Goal: Task Accomplishment & Management: Complete application form

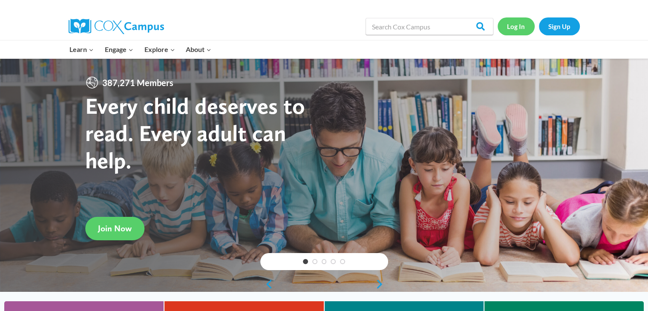
click at [515, 27] on link "Log In" at bounding box center [516, 25] width 37 height 17
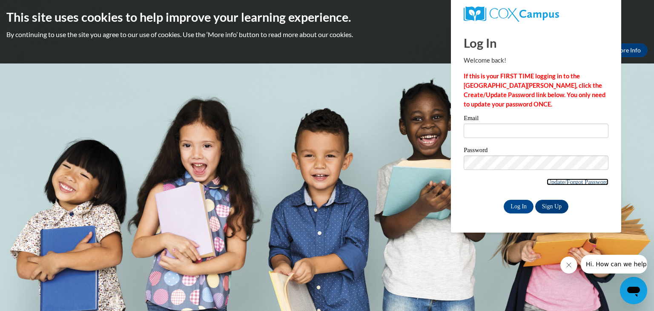
click at [553, 182] on link "Update/Forgot Password" at bounding box center [578, 182] width 62 height 7
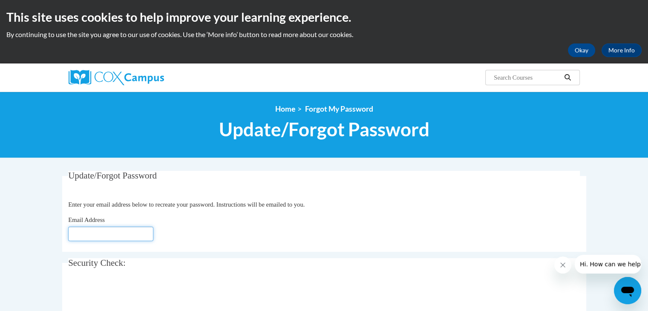
click at [105, 229] on input "Email Address" at bounding box center [110, 234] width 85 height 14
type input "jgoedde@mthcs.org"
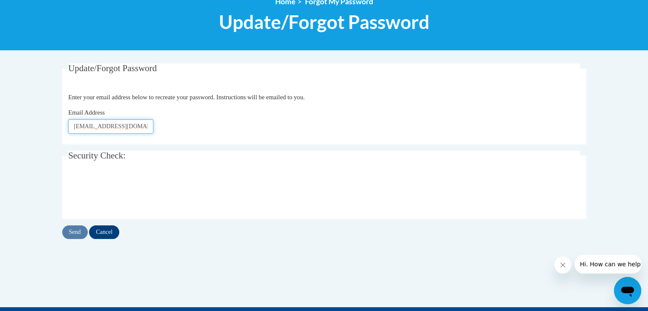
scroll to position [109, 0]
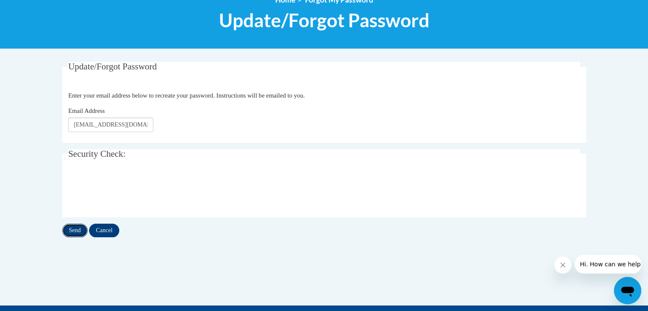
click at [76, 228] on input "Send" at bounding box center [75, 231] width 26 height 14
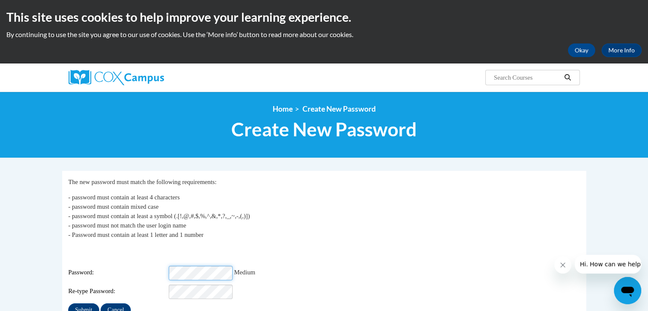
click at [68, 303] on input "Submit" at bounding box center [83, 310] width 31 height 14
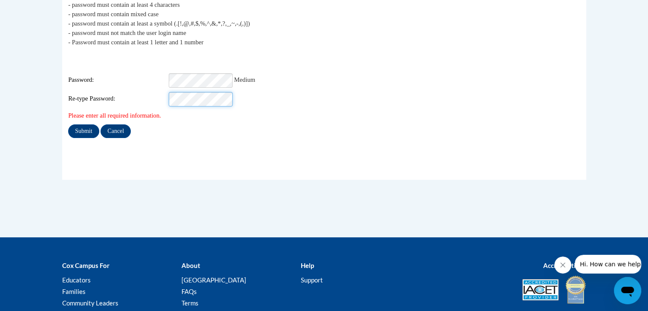
scroll to position [195, 0]
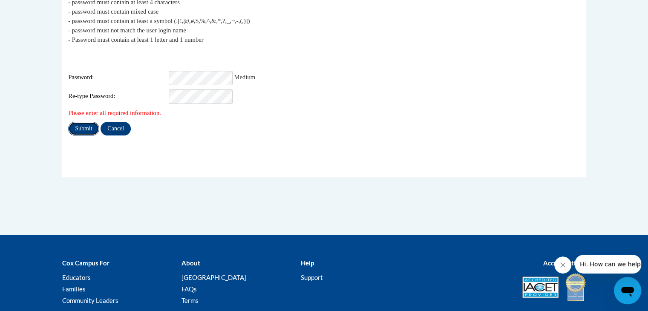
click at [81, 122] on input "Submit" at bounding box center [83, 129] width 31 height 14
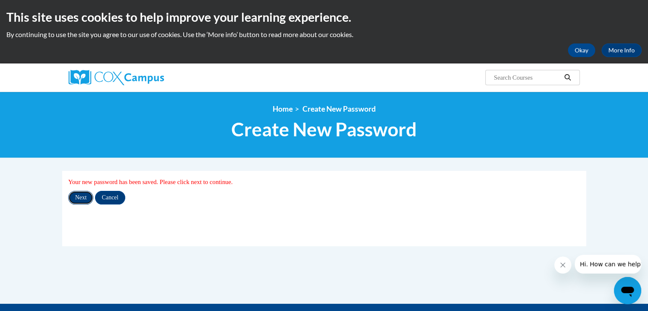
click at [87, 199] on input "Next" at bounding box center [80, 198] width 25 height 14
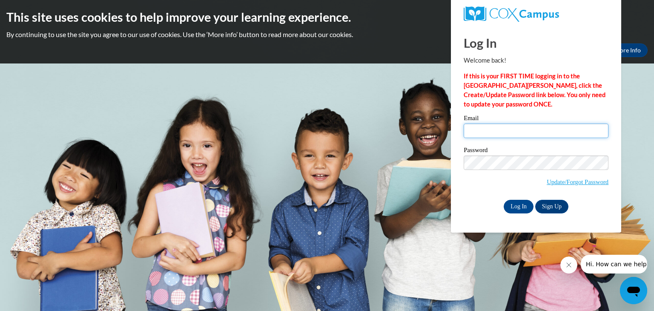
click at [492, 131] on input "Email" at bounding box center [536, 131] width 145 height 14
type input "jgoedde@mthcs.org"
click at [524, 209] on input "Log In" at bounding box center [519, 207] width 30 height 14
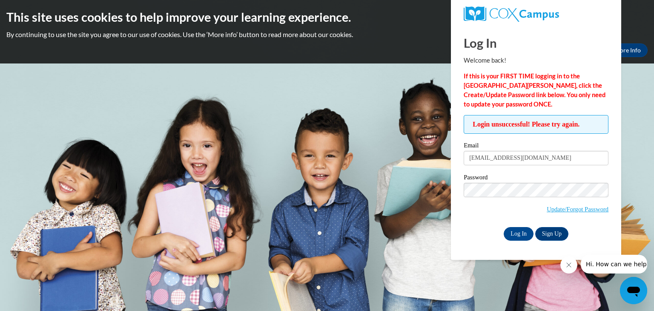
click at [499, 179] on label "Password" at bounding box center [536, 178] width 145 height 9
click at [504, 227] on input "Log In" at bounding box center [519, 234] width 30 height 14
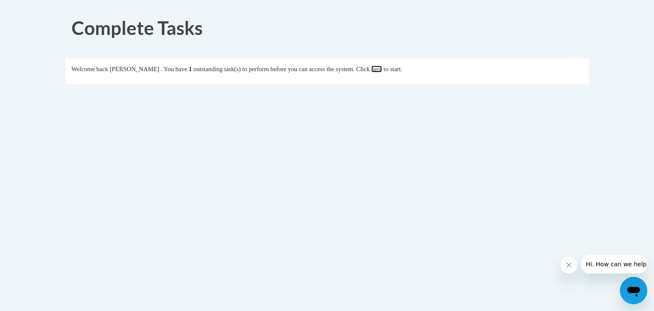
click at [382, 69] on link "here" at bounding box center [377, 69] width 11 height 7
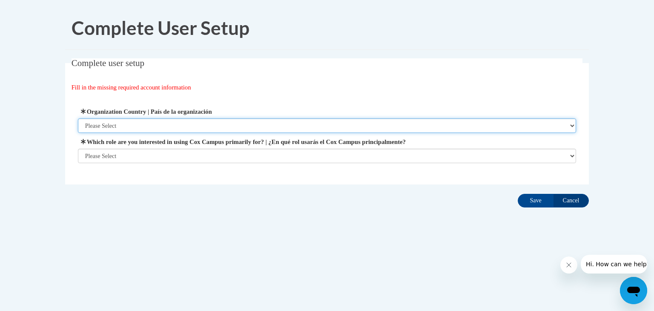
click at [262, 121] on select "Please Select [GEOGRAPHIC_DATA] | [GEOGRAPHIC_DATA] Outside of [GEOGRAPHIC_DATA…" at bounding box center [327, 125] width 499 height 14
select select "ad49bcad-a171-4b2e-b99c-48b446064914"
click at [78, 118] on select "Please Select [GEOGRAPHIC_DATA] | [GEOGRAPHIC_DATA] Outside of [GEOGRAPHIC_DATA…" at bounding box center [327, 125] width 499 height 14
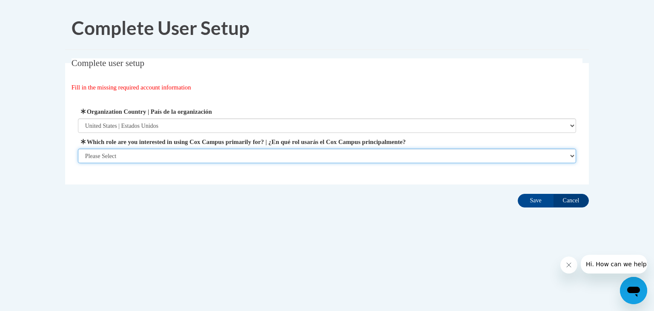
click at [255, 161] on select "Please Select College/University | Colegio/Universidad Community/Nonprofit Part…" at bounding box center [327, 156] width 499 height 14
select select "fbf2d438-af2f-41f8-98f1-81c410e29de3"
click at [78, 163] on select "Please Select College/University | Colegio/Universidad Community/Nonprofit Part…" at bounding box center [327, 156] width 499 height 14
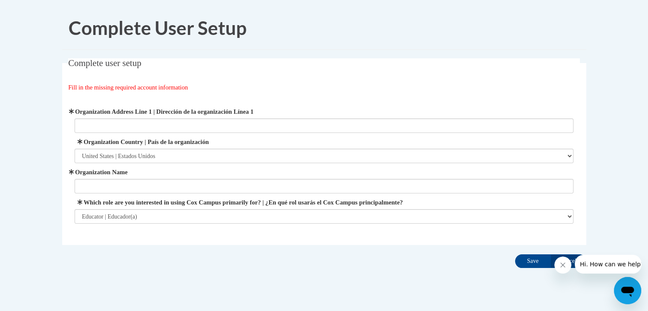
click at [277, 178] on span "Organization Name" at bounding box center [324, 180] width 499 height 26
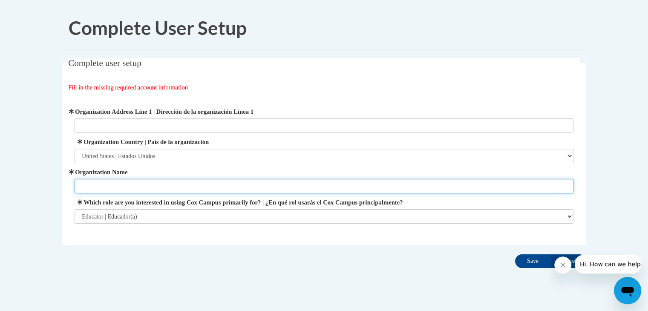
click at [277, 181] on input "Organization Name" at bounding box center [324, 186] width 499 height 14
type input "Mt. [GEOGRAPHIC_DATA]"
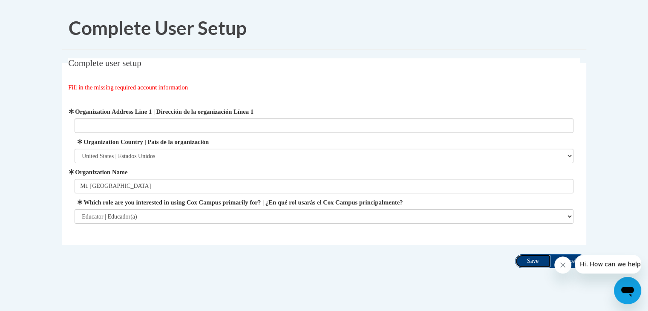
click at [525, 263] on input "Save" at bounding box center [533, 261] width 36 height 14
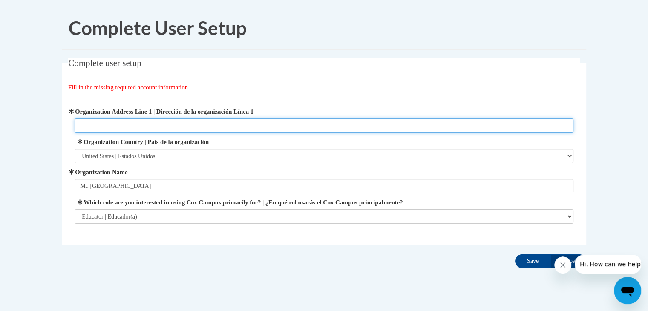
click at [218, 121] on input "Organization Address Line 1 | Dirección de la organización Línea 1" at bounding box center [324, 125] width 499 height 14
type input "[STREET_ADDRESS][PERSON_NAME] [GEOGRAPHIC_DATA], [US_STATE] 45231"
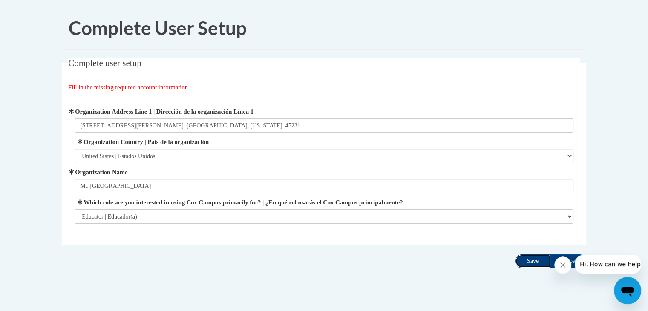
click at [531, 261] on input "Save" at bounding box center [533, 261] width 36 height 14
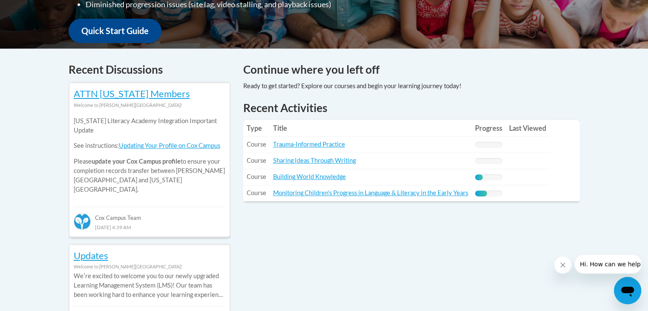
scroll to position [317, 0]
